Goal: Information Seeking & Learning: Check status

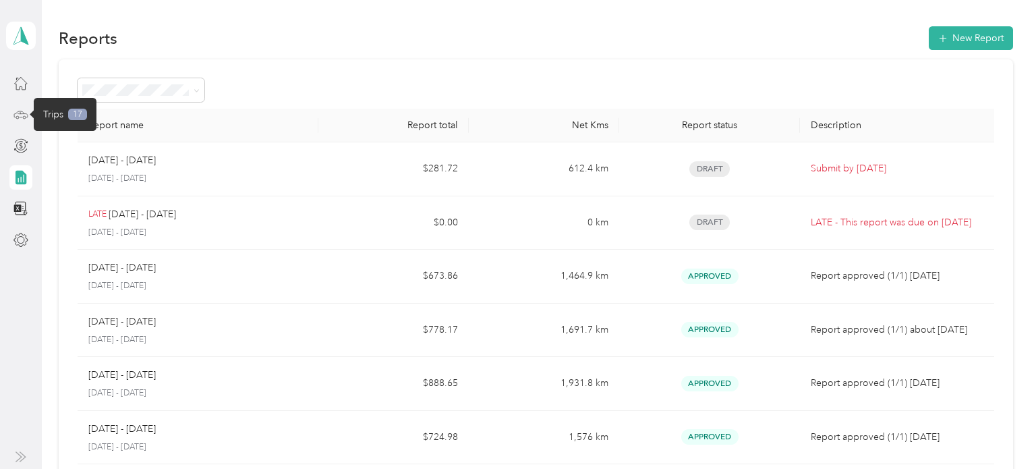
click at [24, 111] on icon at bounding box center [20, 114] width 15 height 15
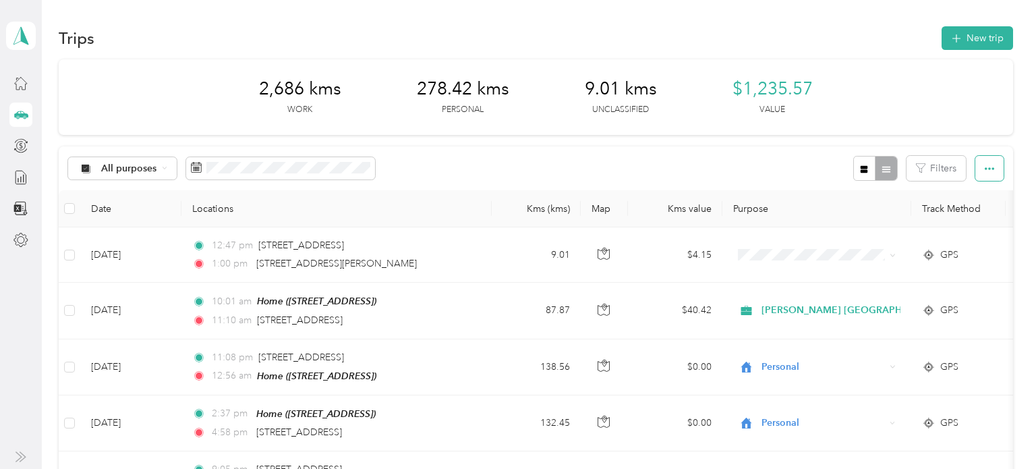
click at [992, 170] on icon "button" at bounding box center [988, 168] width 9 height 9
click at [630, 152] on div "All purposes Filters" at bounding box center [536, 168] width 954 height 44
click at [21, 178] on line at bounding box center [21, 179] width 0 height 5
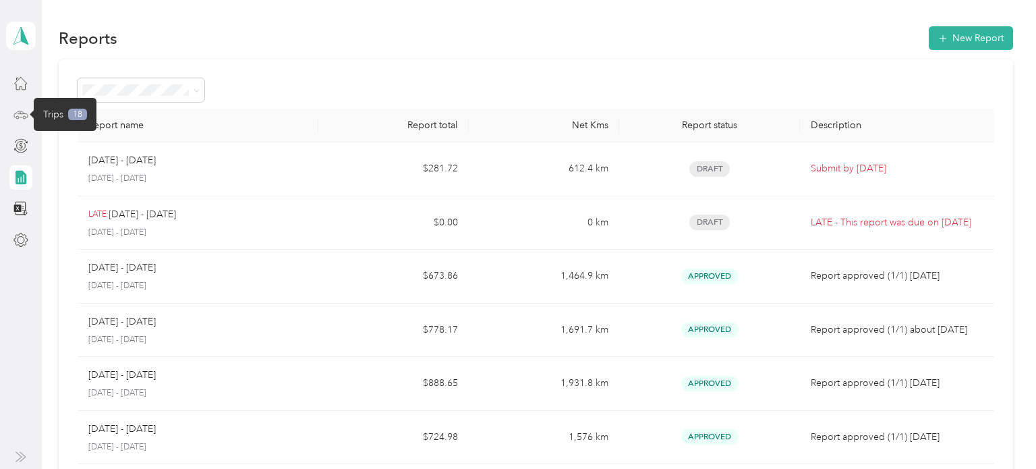
click at [24, 115] on icon at bounding box center [20, 114] width 15 height 15
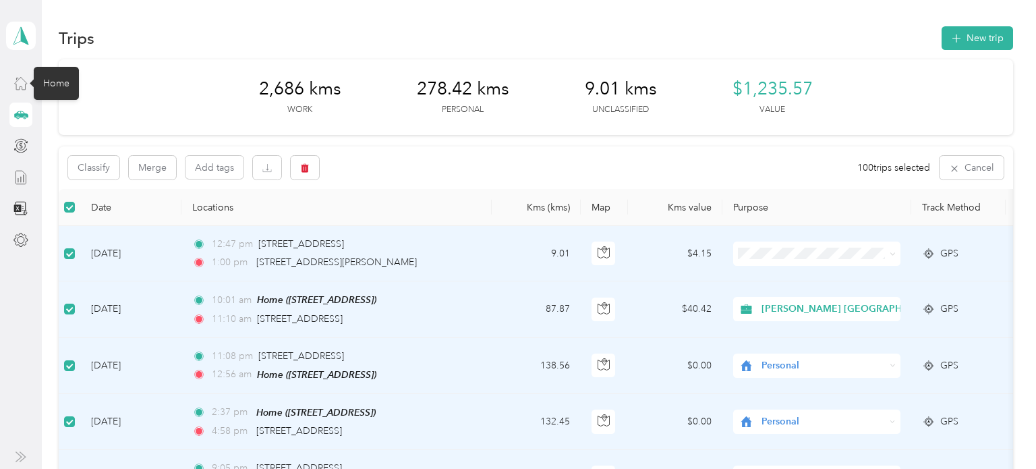
click at [20, 84] on icon at bounding box center [20, 83] width 15 height 15
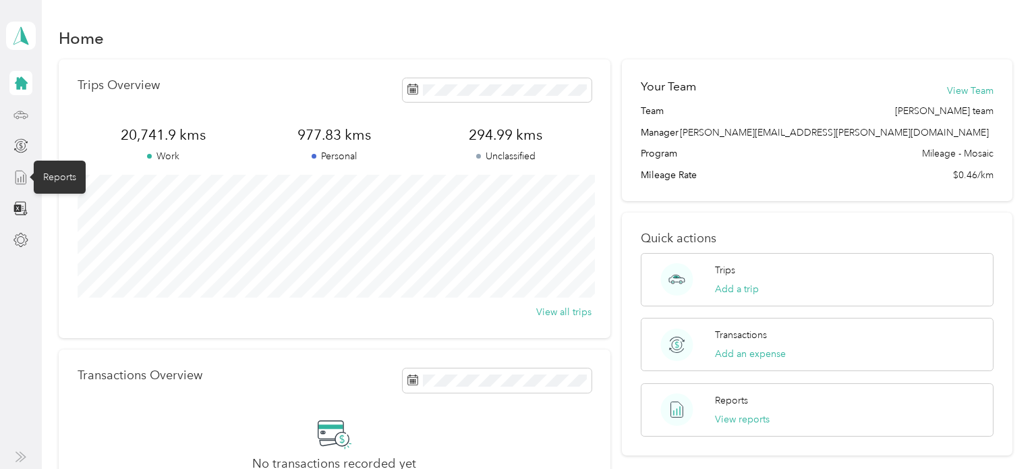
click at [23, 177] on icon at bounding box center [20, 177] width 15 height 15
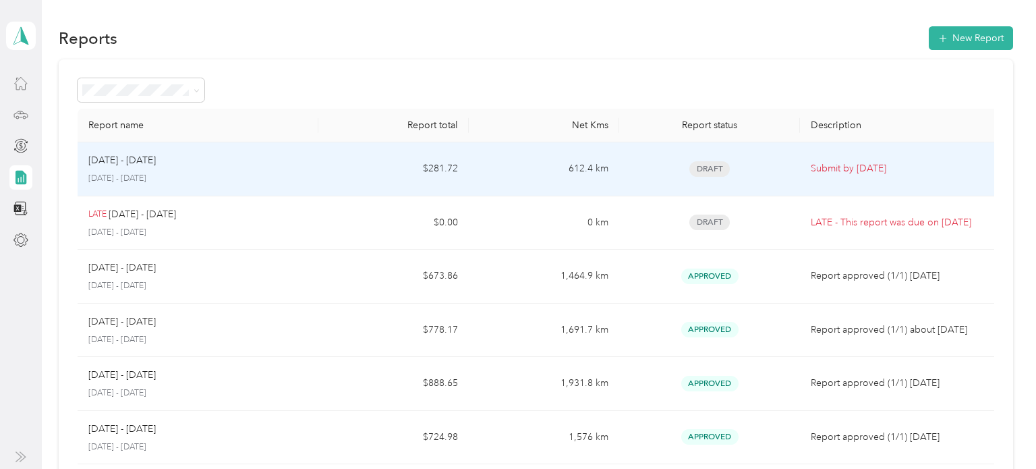
click at [221, 160] on div "[DATE] - [DATE]" at bounding box center [197, 160] width 219 height 15
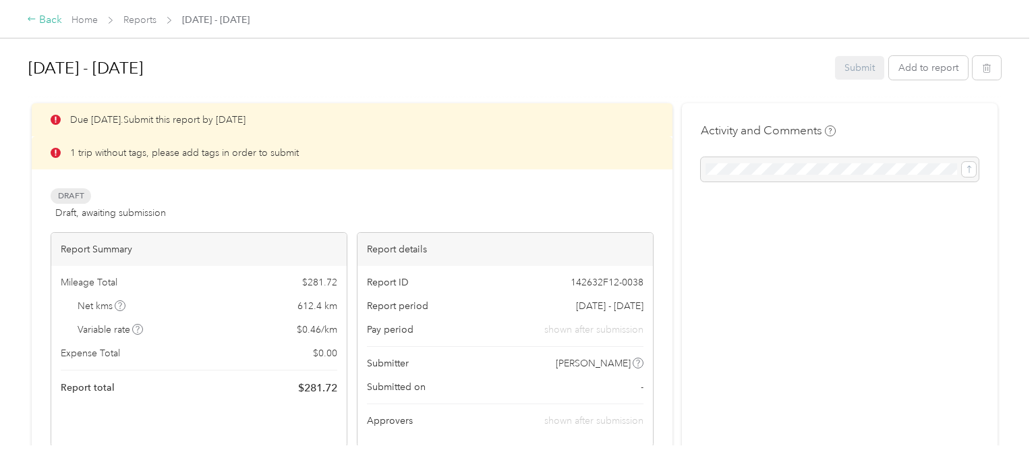
click at [44, 20] on div "Back" at bounding box center [44, 20] width 35 height 16
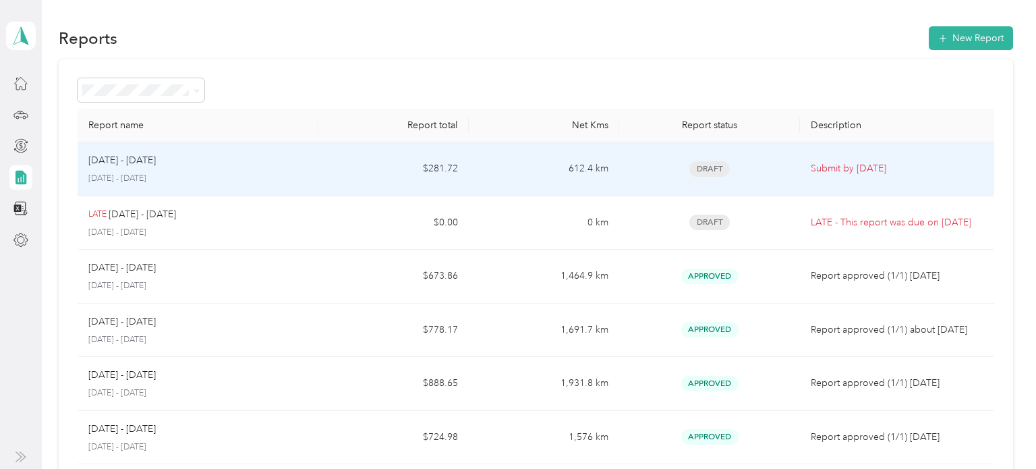
click at [256, 179] on p "[DATE] - [DATE]" at bounding box center [197, 179] width 219 height 12
